Goal: Information Seeking & Learning: Understand process/instructions

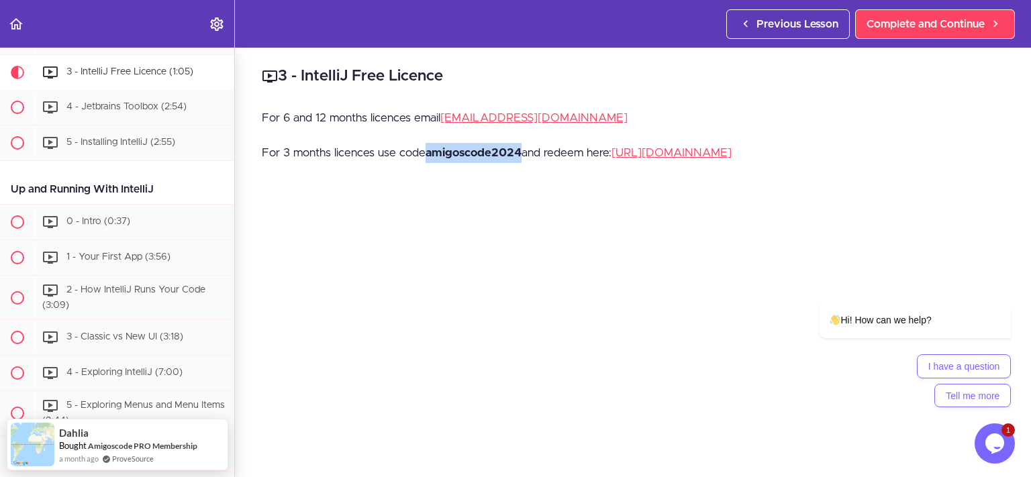
drag, startPoint x: 522, startPoint y: 152, endPoint x: 426, endPoint y: 149, distance: 96.7
click at [426, 149] on p "For 3 months licences use code amigoscode2024 and redeem here: https://www.jetb…" at bounding box center [633, 153] width 742 height 20
copy p "amigoscode2024"
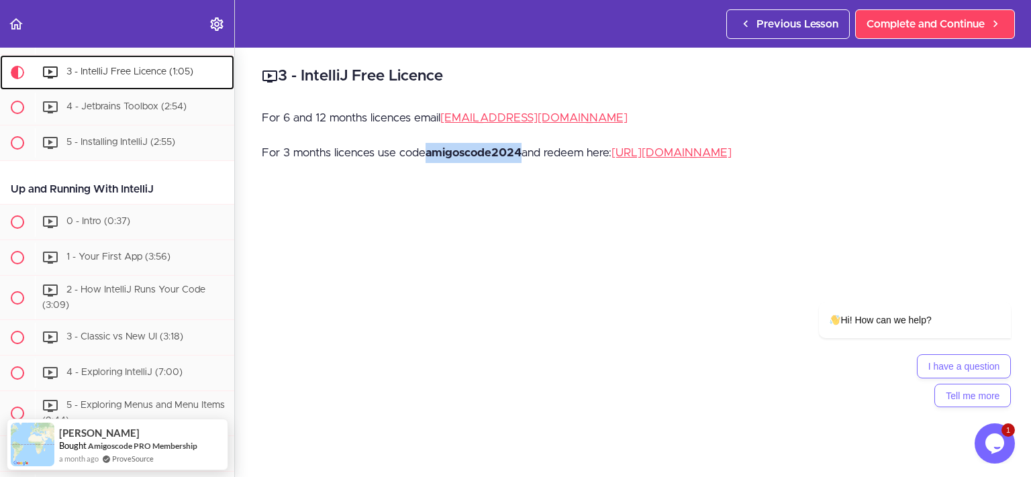
click at [148, 68] on span "3 - IntelliJ Free Licence (1:05)" at bounding box center [129, 71] width 127 height 9
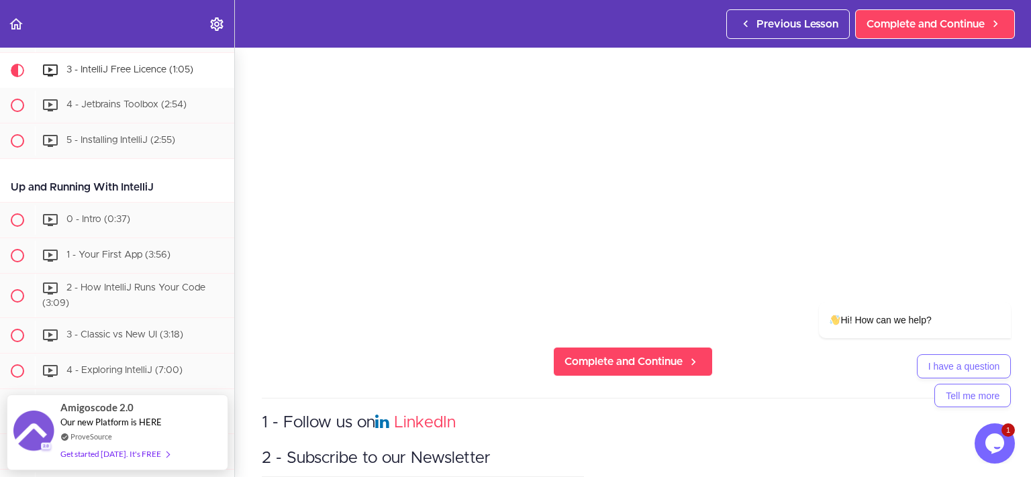
scroll to position [290, 0]
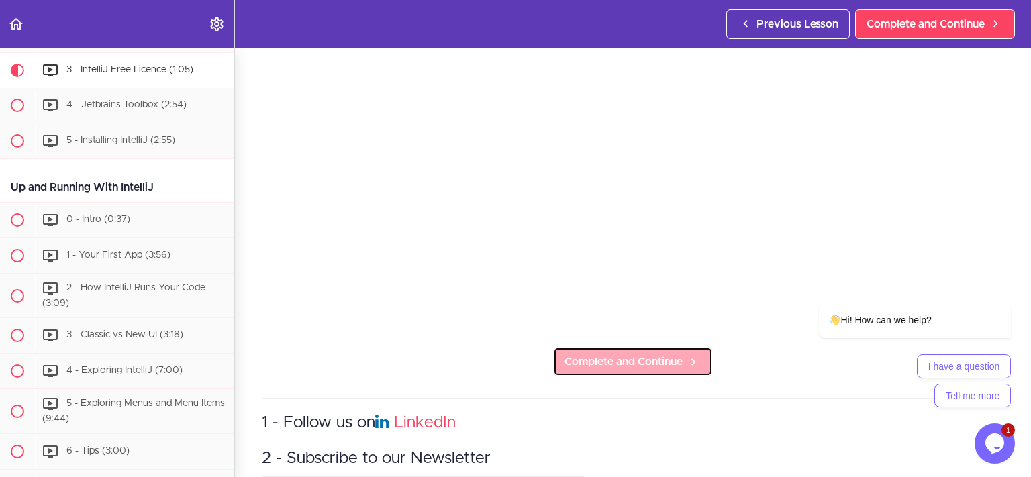
click at [649, 358] on span "Complete and Continue" at bounding box center [623, 362] width 118 height 16
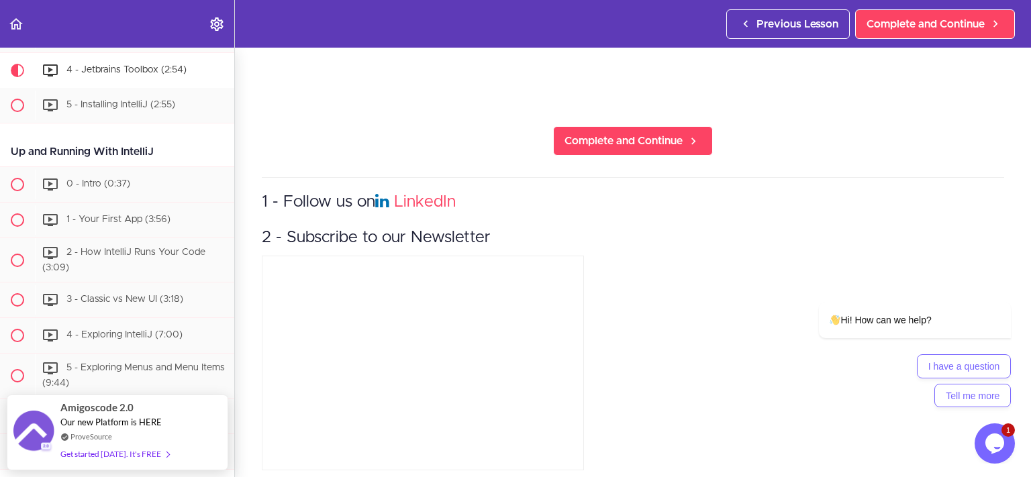
scroll to position [422, 0]
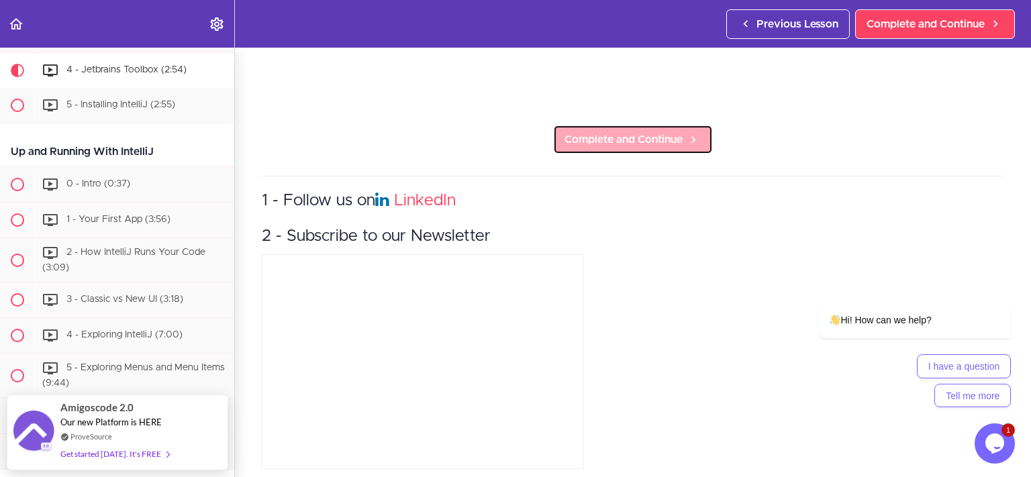
click at [623, 139] on span "Complete and Continue" at bounding box center [623, 140] width 118 height 16
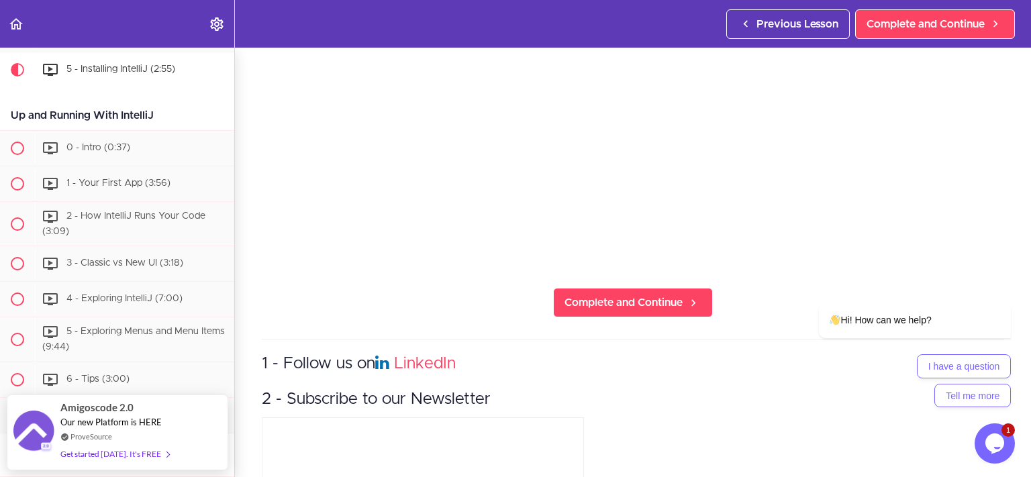
scroll to position [290, 0]
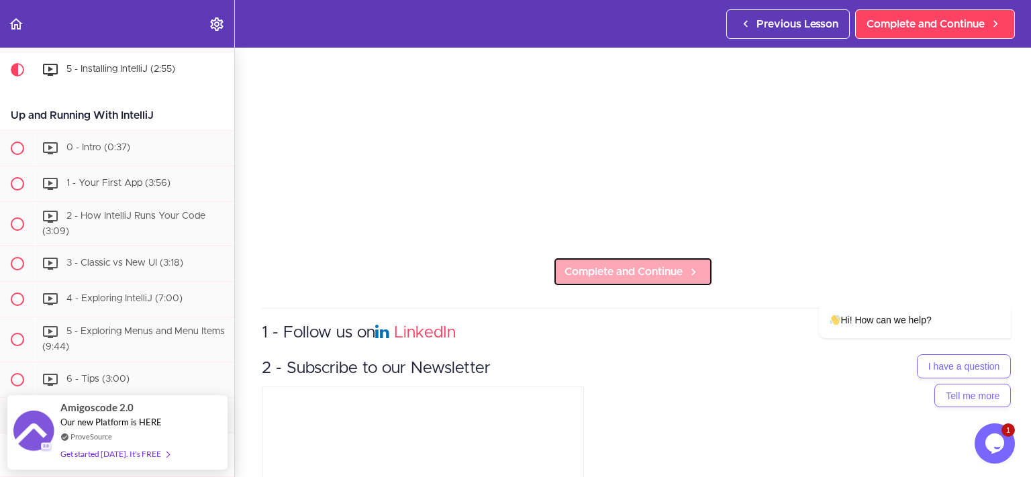
click at [636, 264] on span "Complete and Continue" at bounding box center [623, 272] width 118 height 16
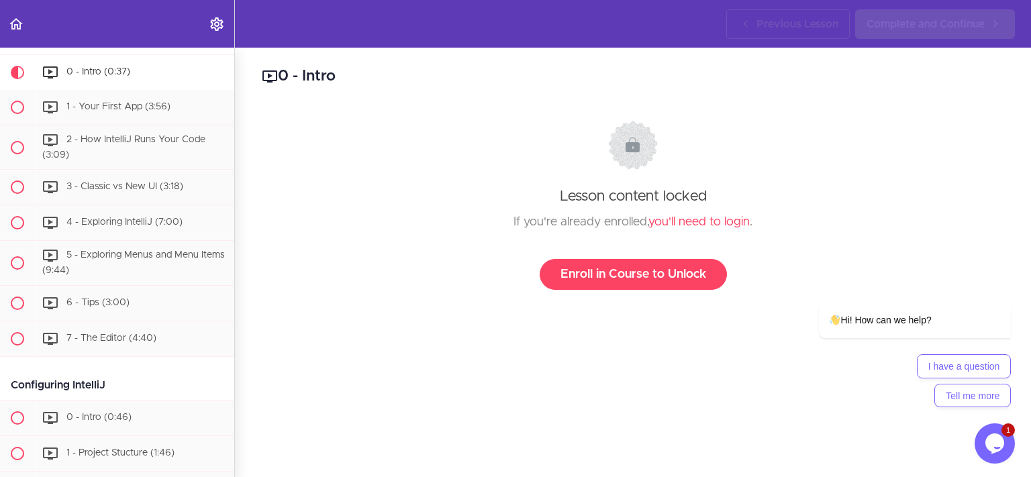
scroll to position [487, 0]
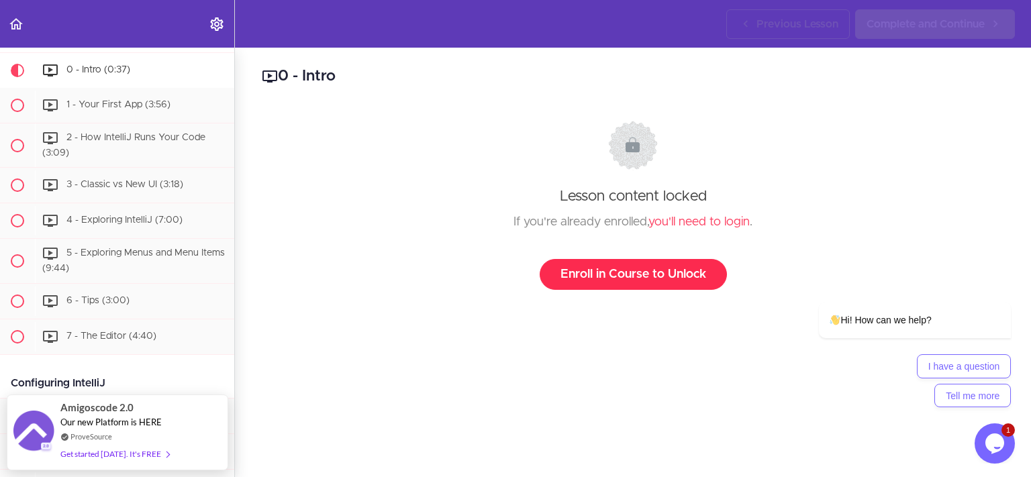
click at [632, 275] on link "Enroll in Course to Unlock" at bounding box center [633, 274] width 187 height 31
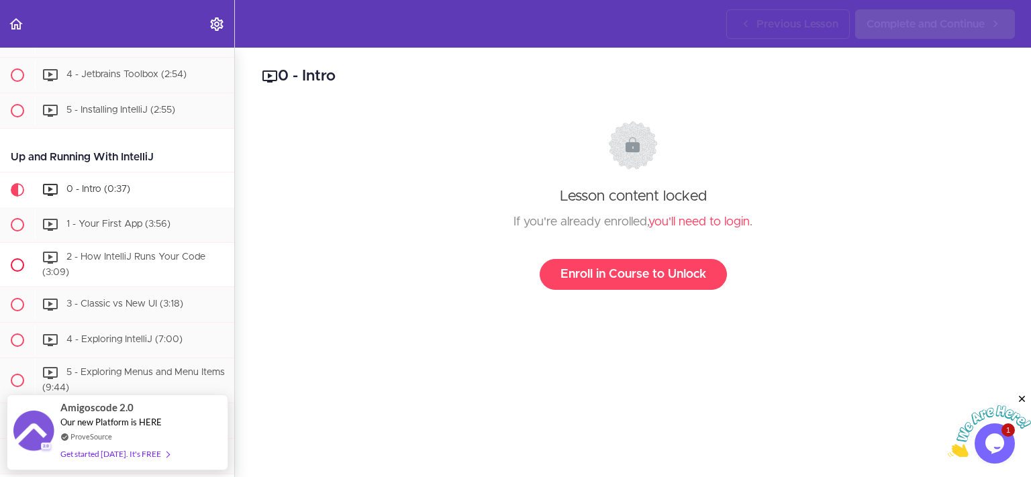
scroll to position [483, 0]
